Goal: Transaction & Acquisition: Book appointment/travel/reservation

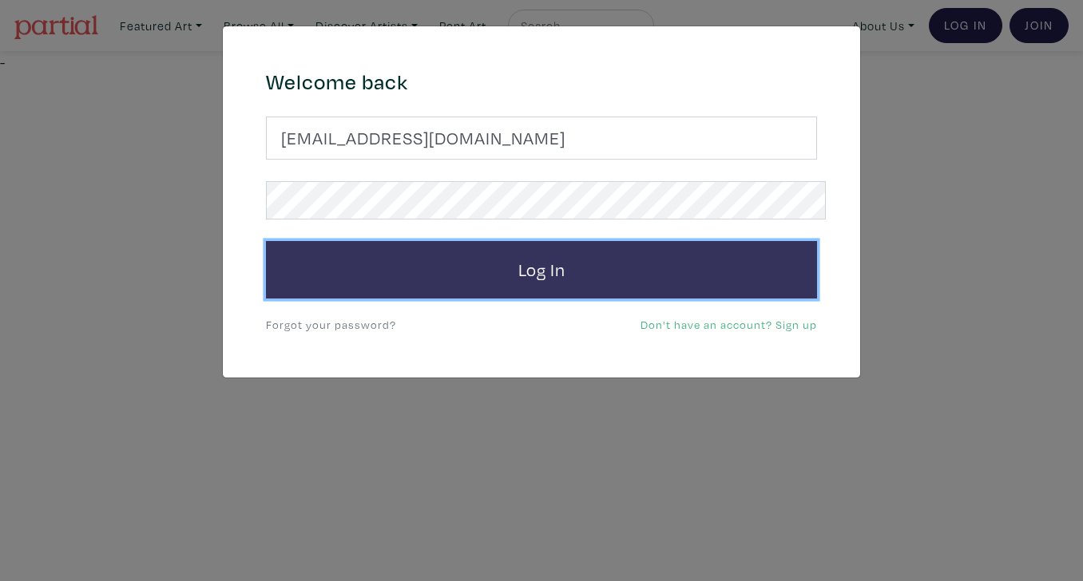
click at [528, 245] on button "Log In" at bounding box center [541, 270] width 551 height 58
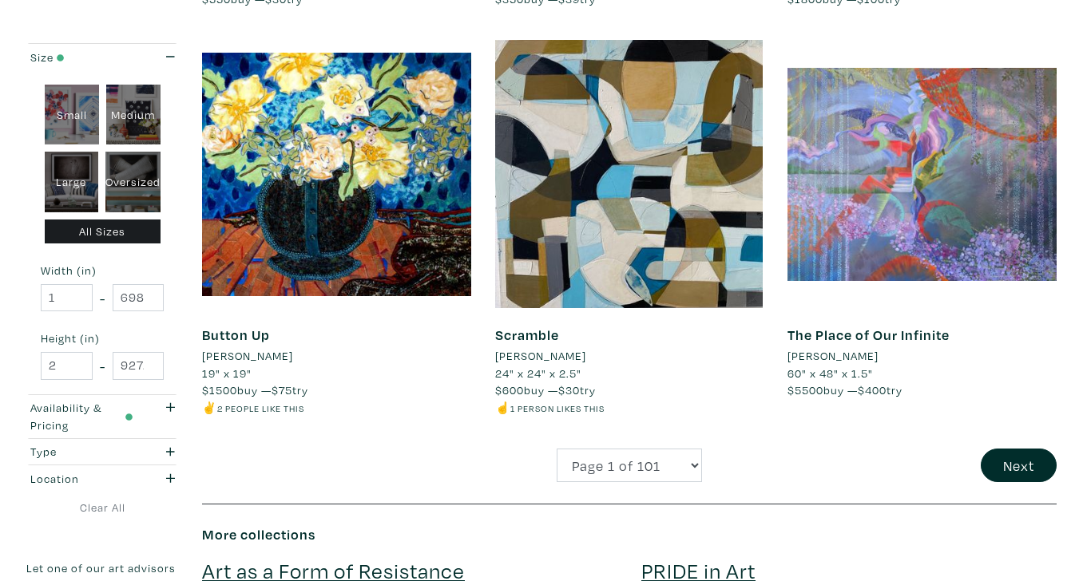
scroll to position [3094, 0]
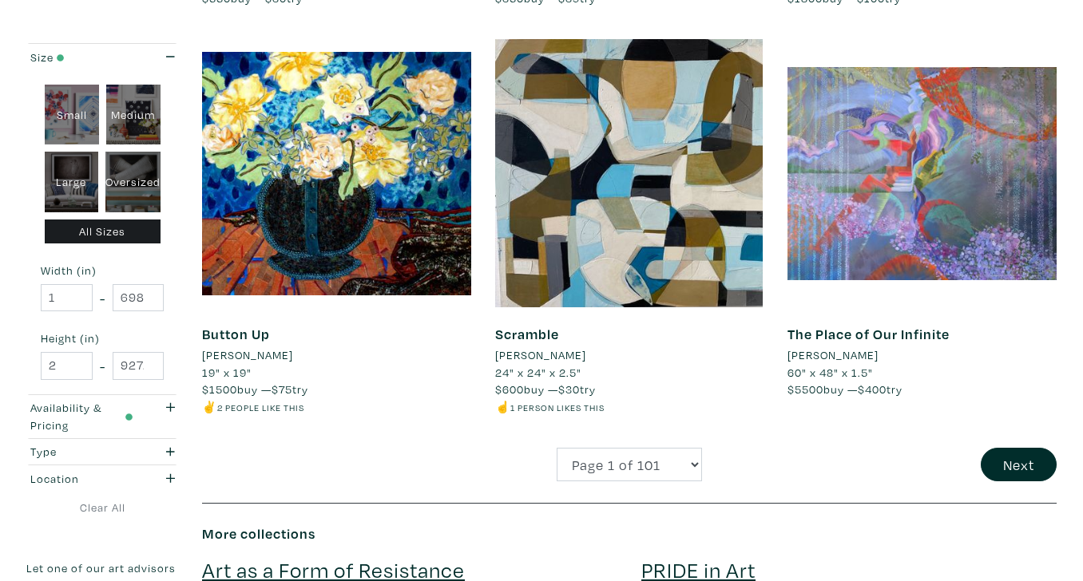
click at [134, 163] on div "Oversized" at bounding box center [132, 182] width 55 height 61
type input "48"
type input "400"
type input "48"
type input "121"
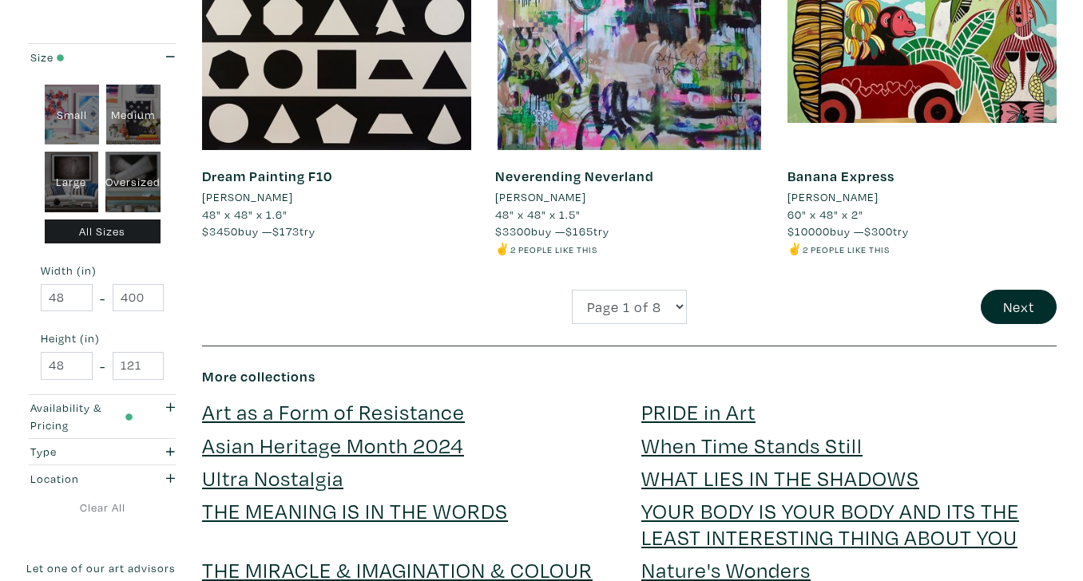
scroll to position [3204, 0]
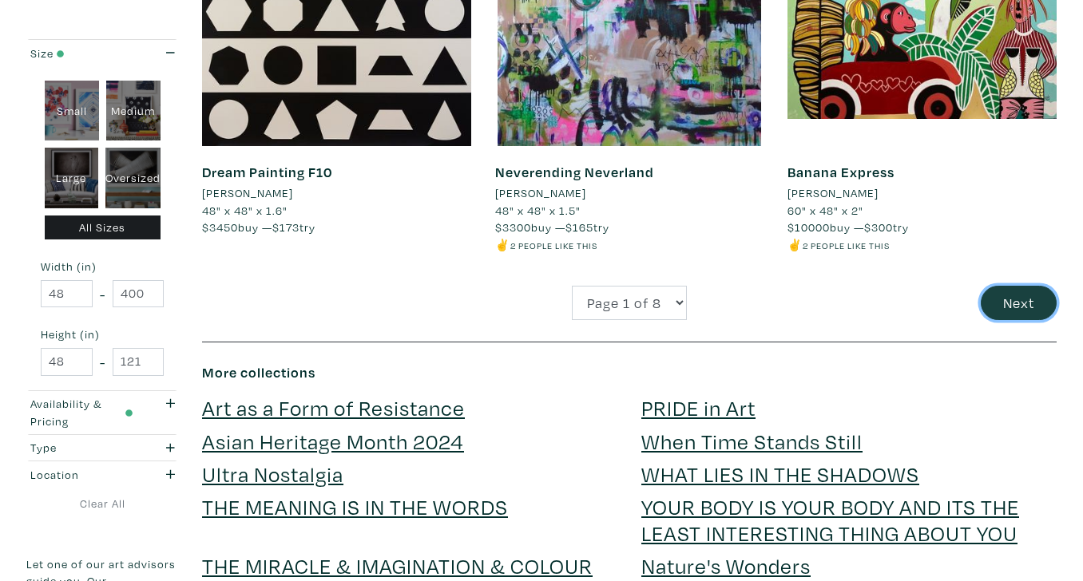
click at [1012, 286] on button "Next" at bounding box center [1019, 303] width 76 height 34
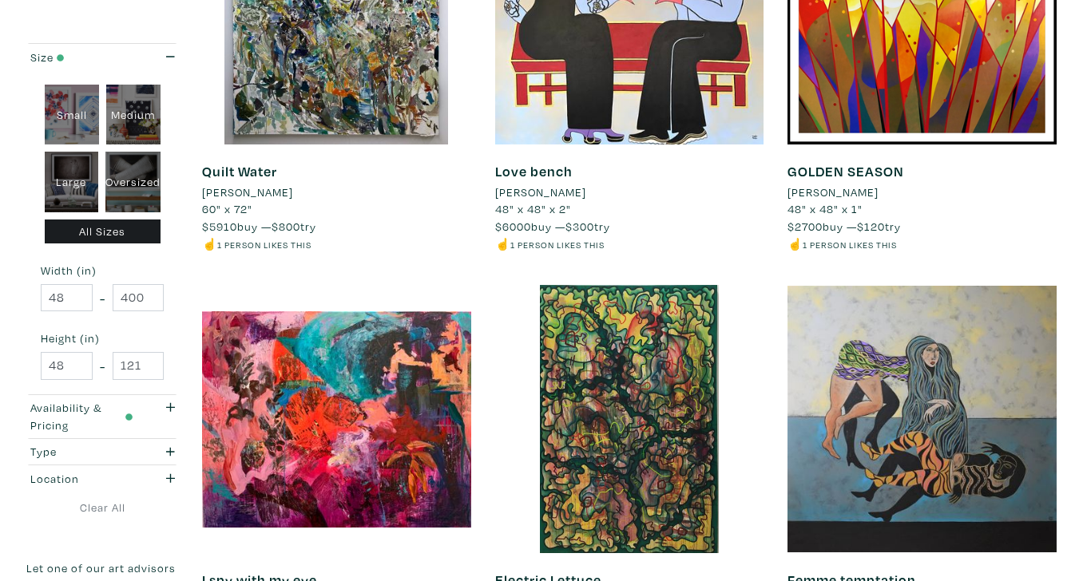
scroll to position [2935, 0]
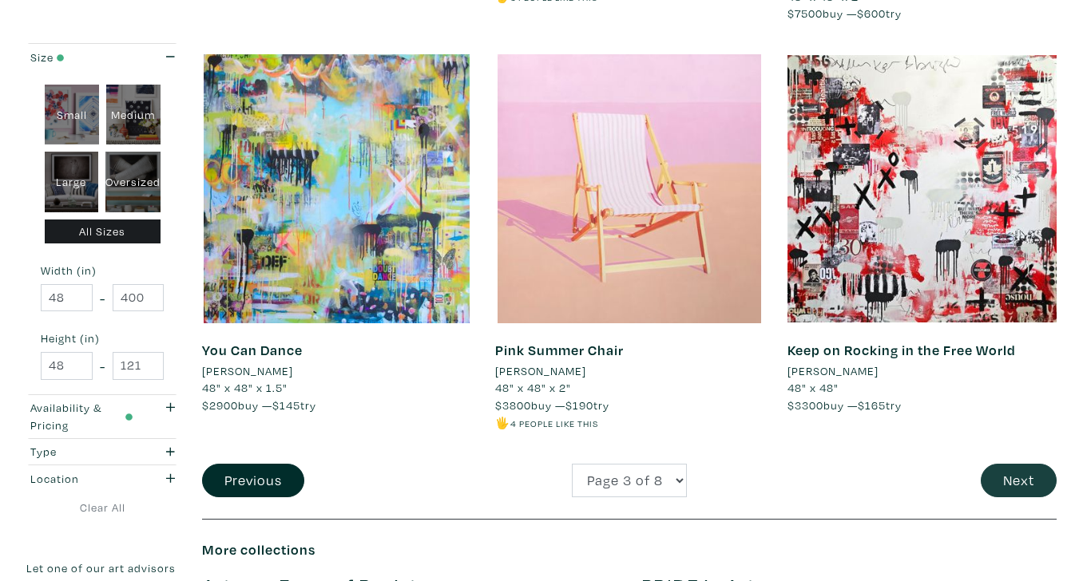
scroll to position [3133, 0]
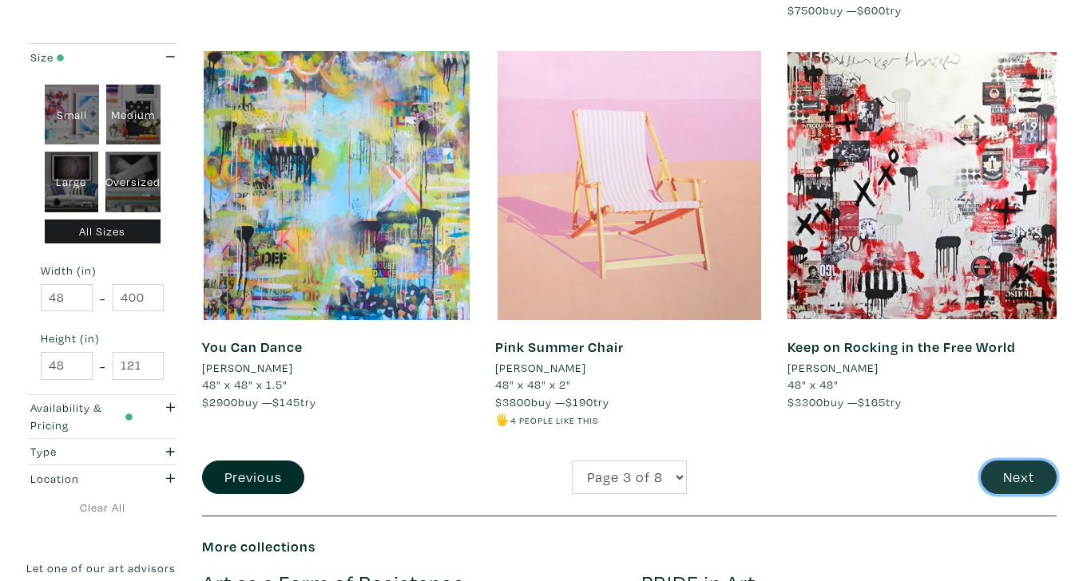
click at [1008, 461] on button "Next" at bounding box center [1019, 478] width 76 height 34
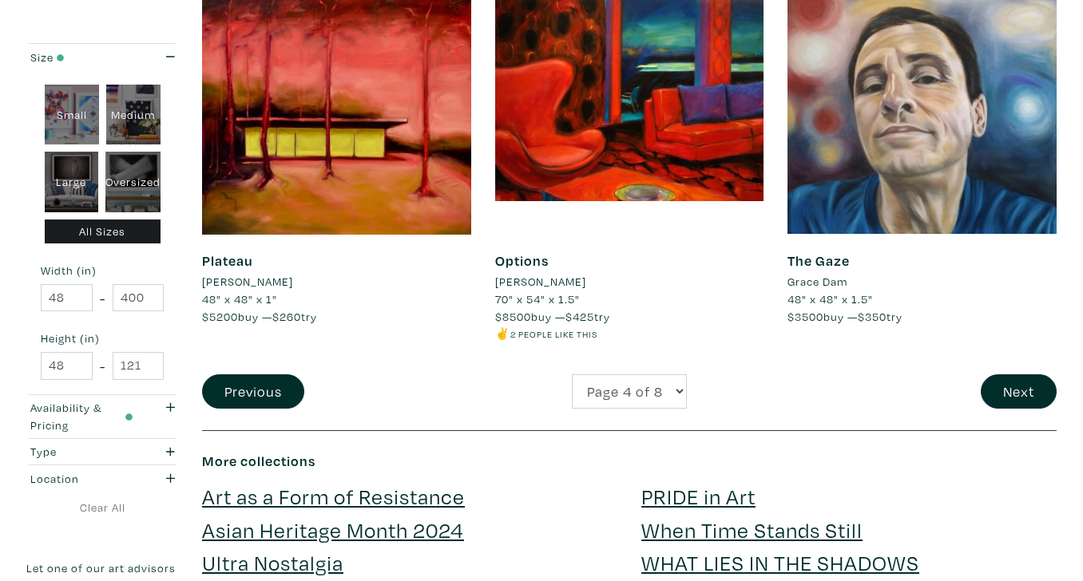
scroll to position [3154, 0]
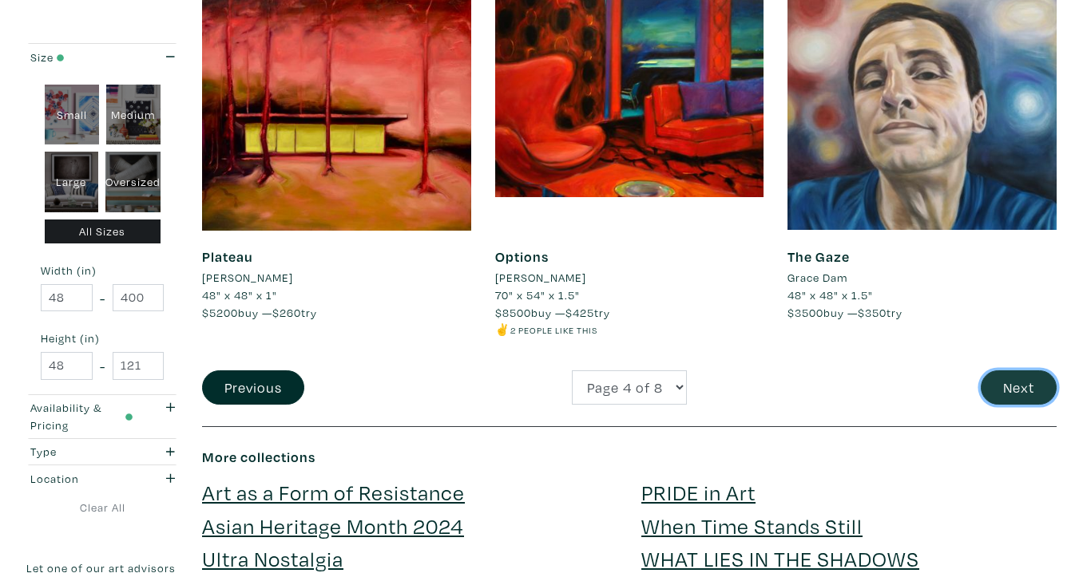
click at [1019, 371] on button "Next" at bounding box center [1019, 388] width 76 height 34
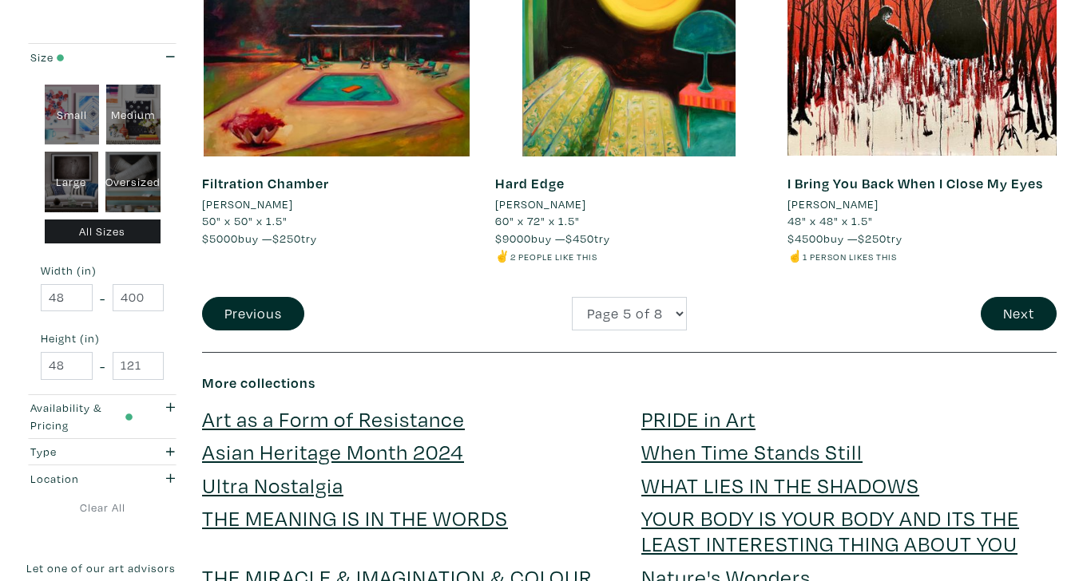
scroll to position [3299, 0]
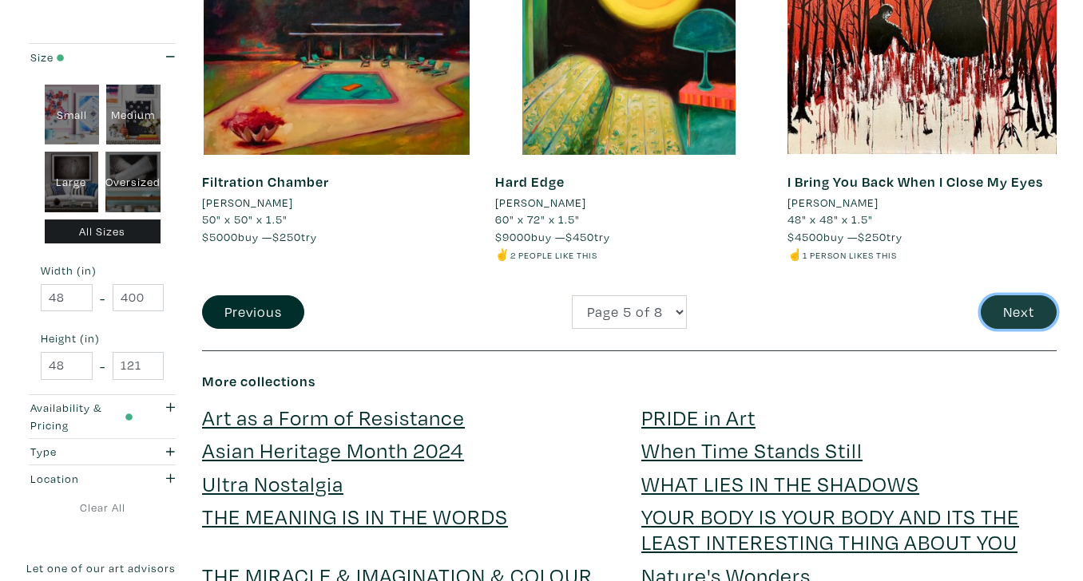
click at [1022, 296] on button "Next" at bounding box center [1019, 313] width 76 height 34
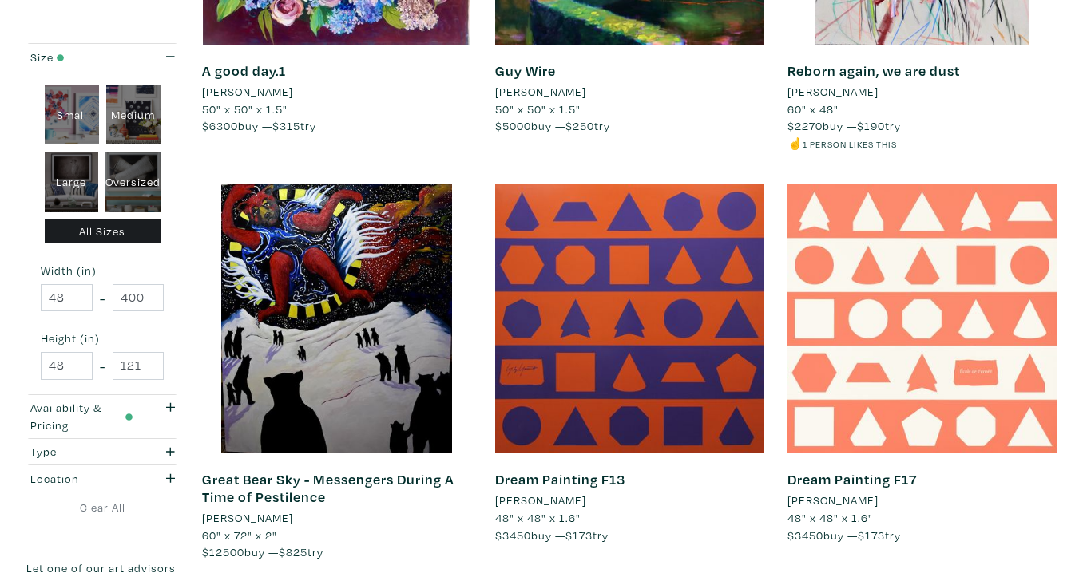
scroll to position [2935, 0]
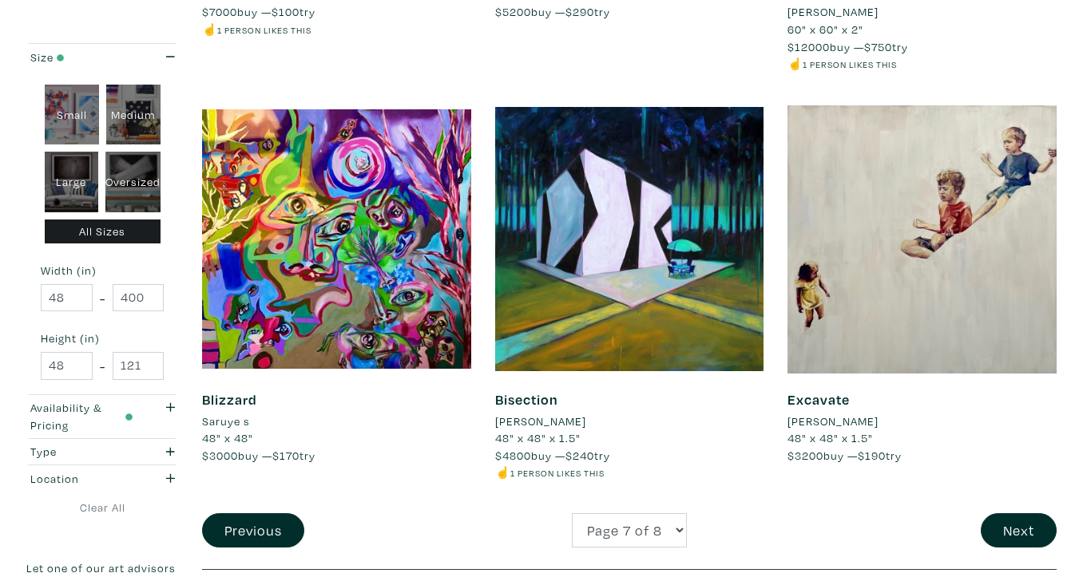
scroll to position [3170, 0]
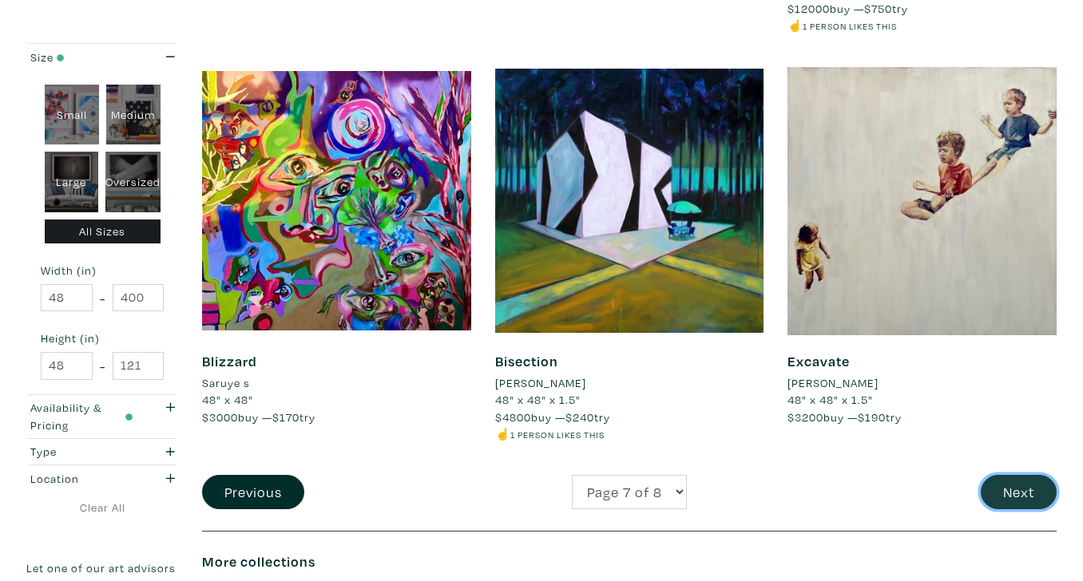
click at [1018, 475] on button "Next" at bounding box center [1019, 492] width 76 height 34
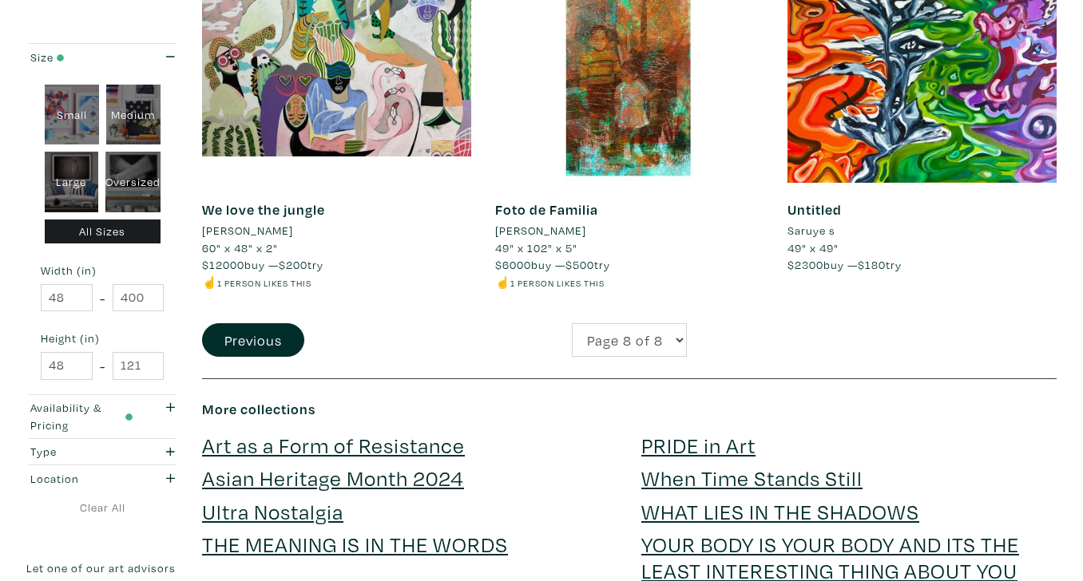
scroll to position [1190, 0]
